Goal: Task Accomplishment & Management: Use online tool/utility

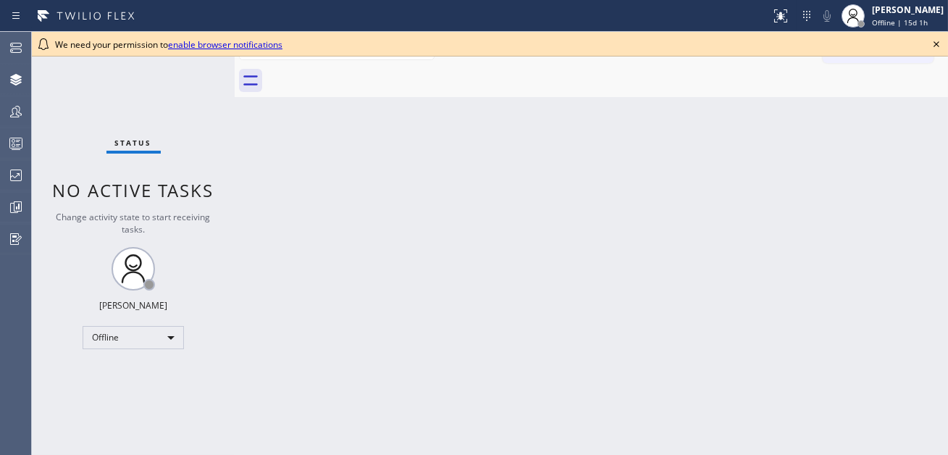
click at [499, 223] on div "Back to Dashboard Change Sender ID Customers Technicians Select a contact Outbo…" at bounding box center [591, 243] width 713 height 423
click at [937, 41] on icon at bounding box center [935, 43] width 17 height 17
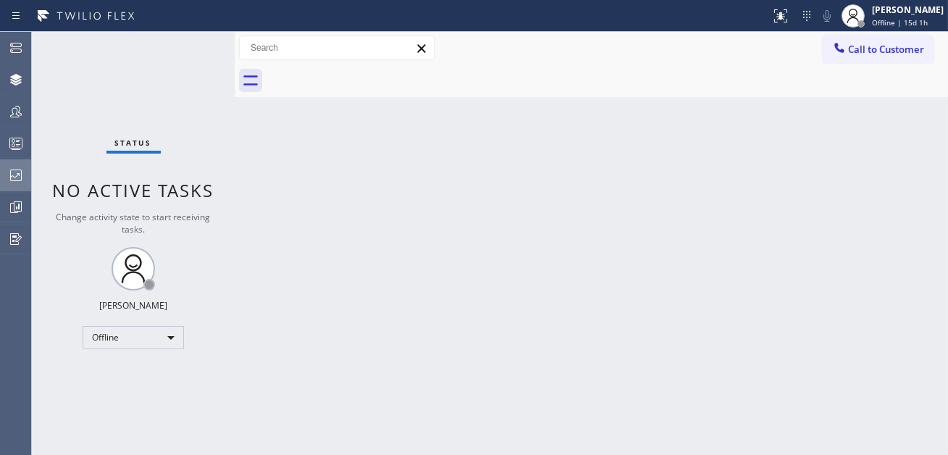
click at [22, 167] on icon at bounding box center [15, 175] width 17 height 17
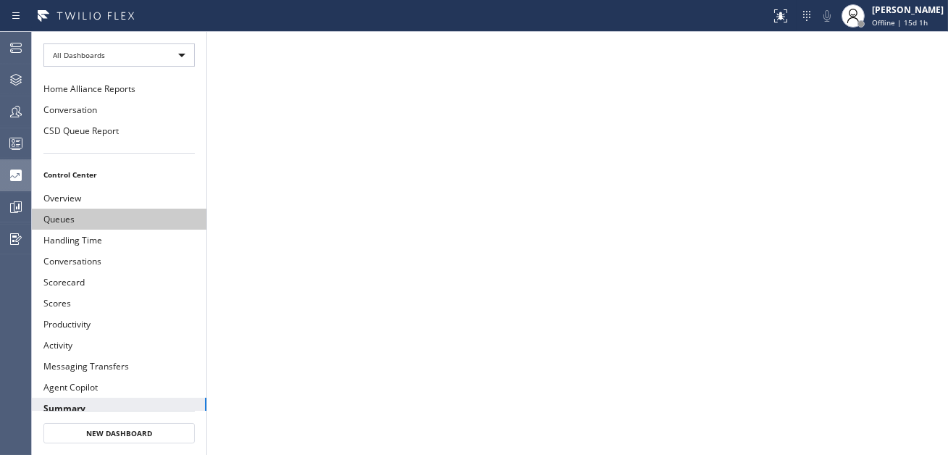
click at [126, 214] on button "Queues" at bounding box center [119, 218] width 174 height 21
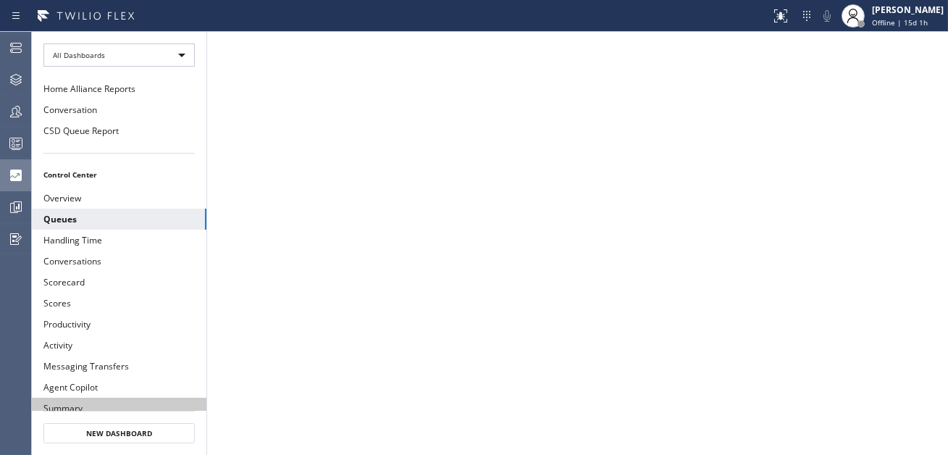
click at [99, 398] on button "Summary" at bounding box center [119, 407] width 174 height 21
